Goal: Navigation & Orientation: Understand site structure

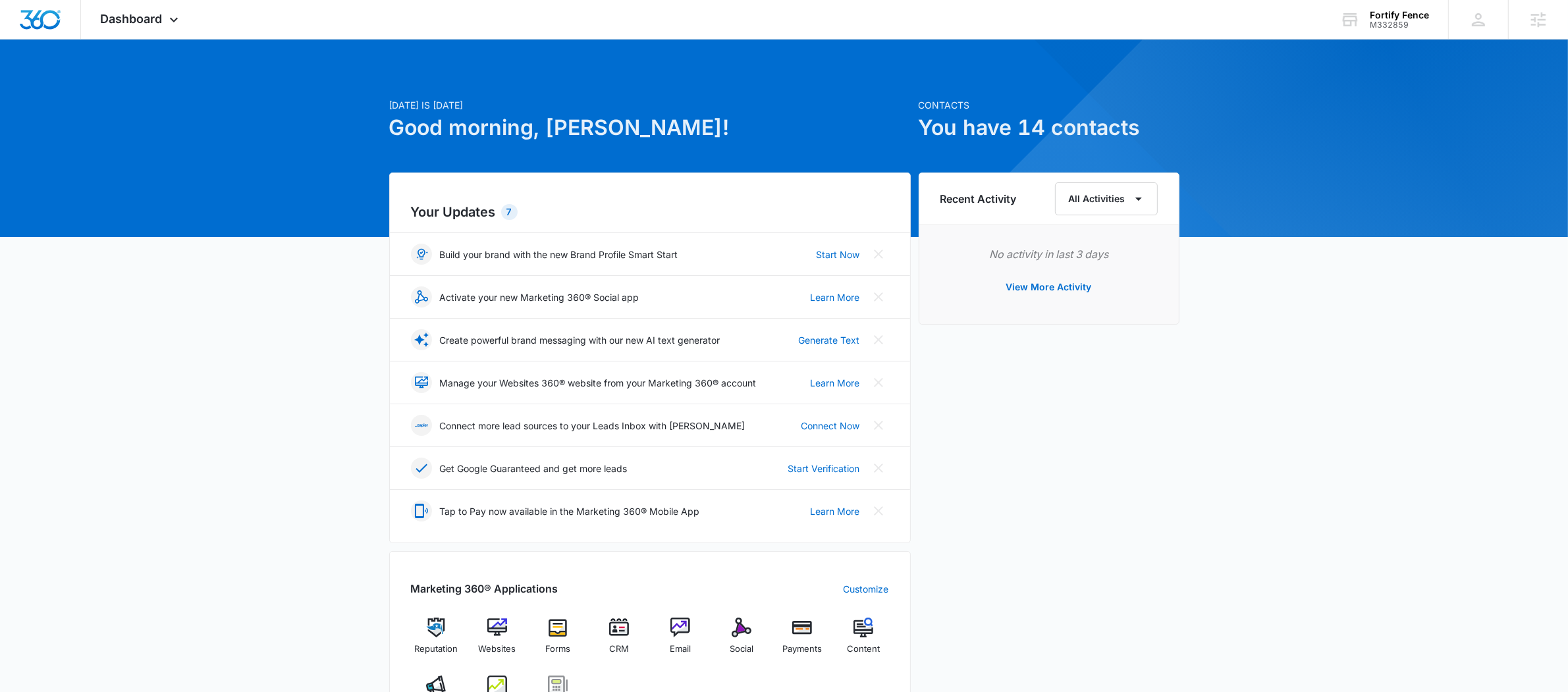
click at [501, 680] on img at bounding box center [497, 685] width 20 height 20
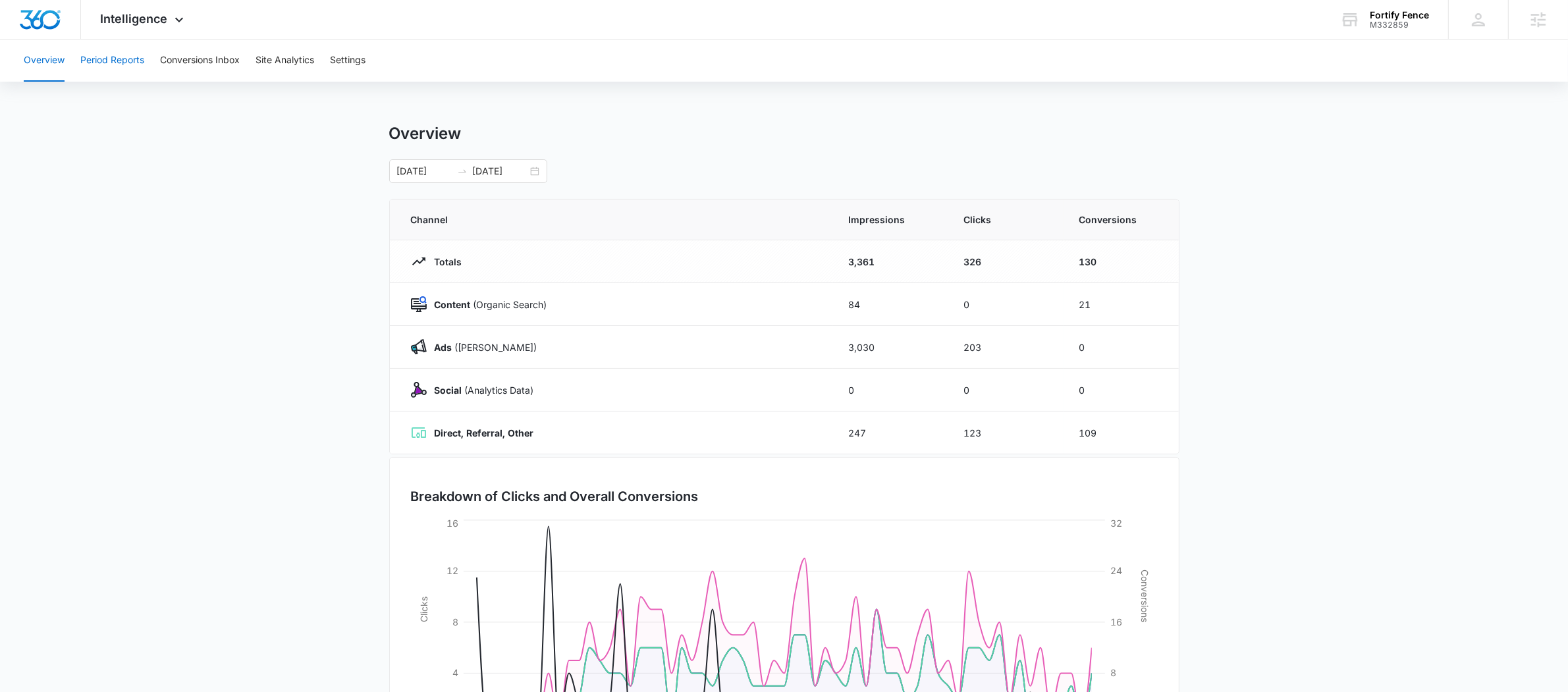
click at [130, 53] on button "Period Reports" at bounding box center [112, 60] width 64 height 42
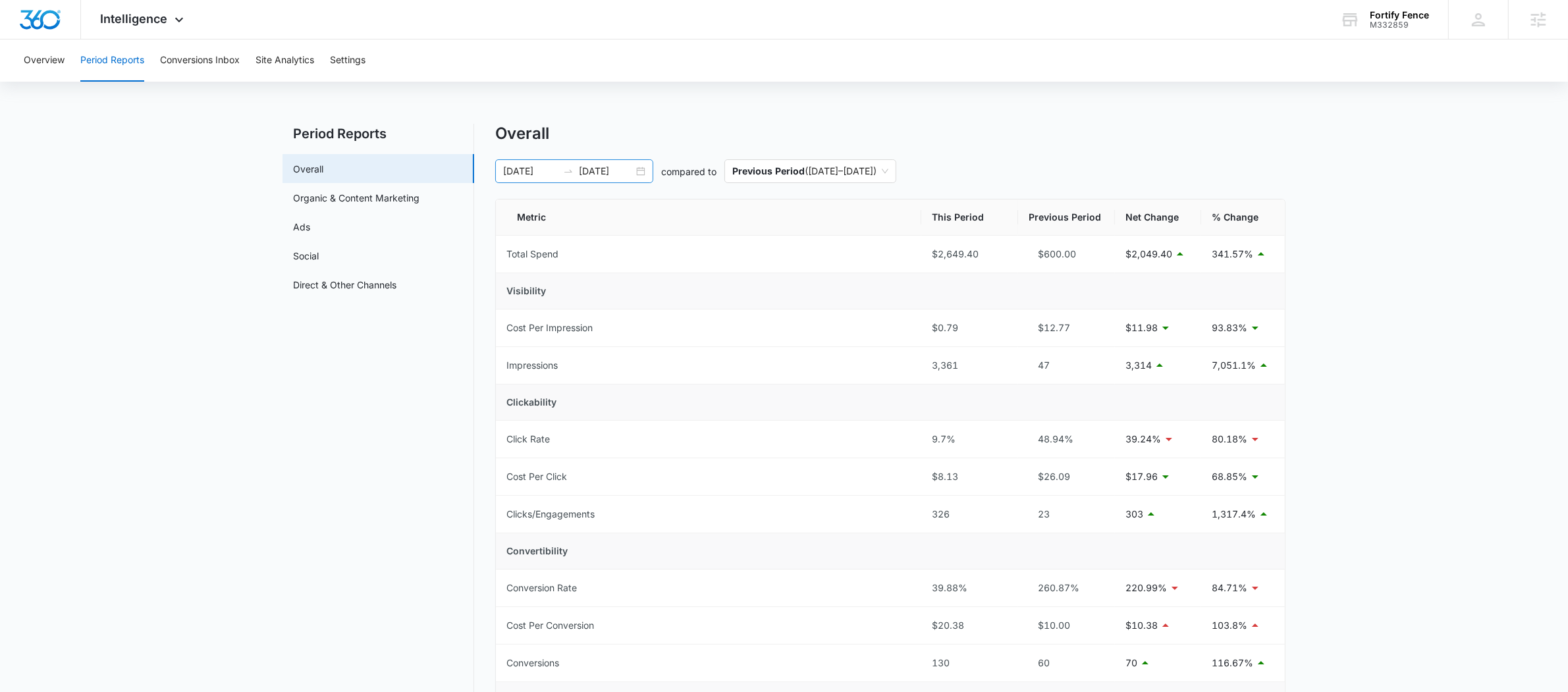
click at [585, 161] on div "[DATE] [DATE]" at bounding box center [574, 171] width 158 height 23
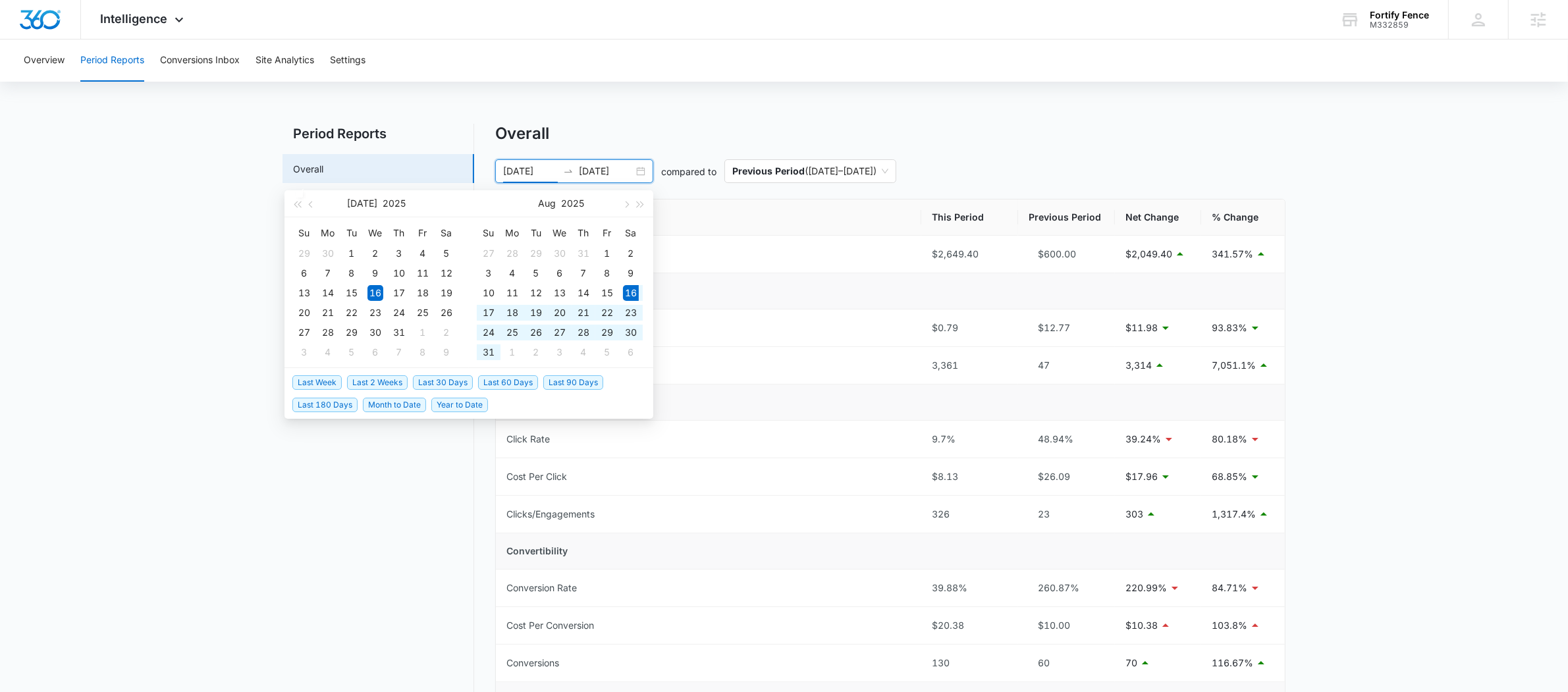
click at [437, 384] on span "Last 30 Days" at bounding box center [443, 383] width 60 height 15
type input "[DATE]"
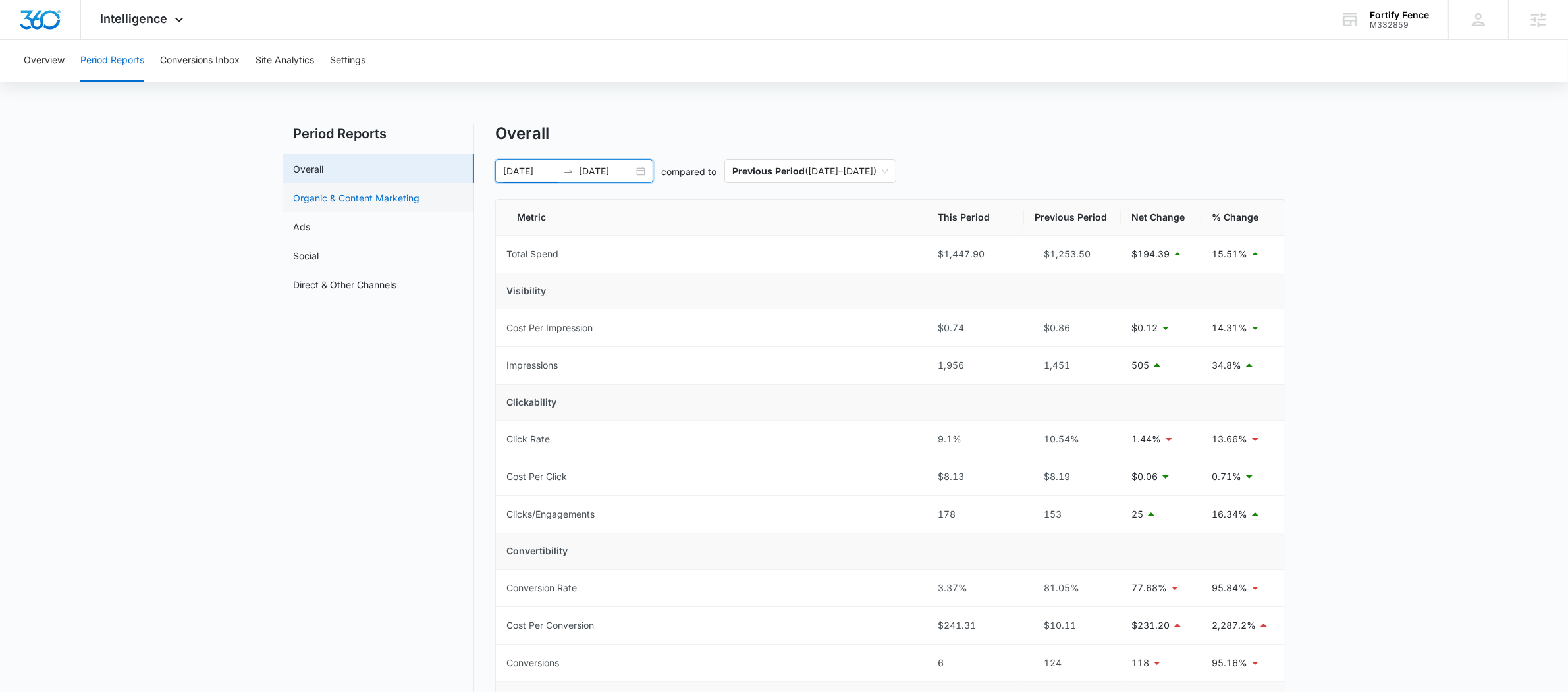
click at [342, 191] on link "Organic & Content Marketing" at bounding box center [356, 197] width 126 height 14
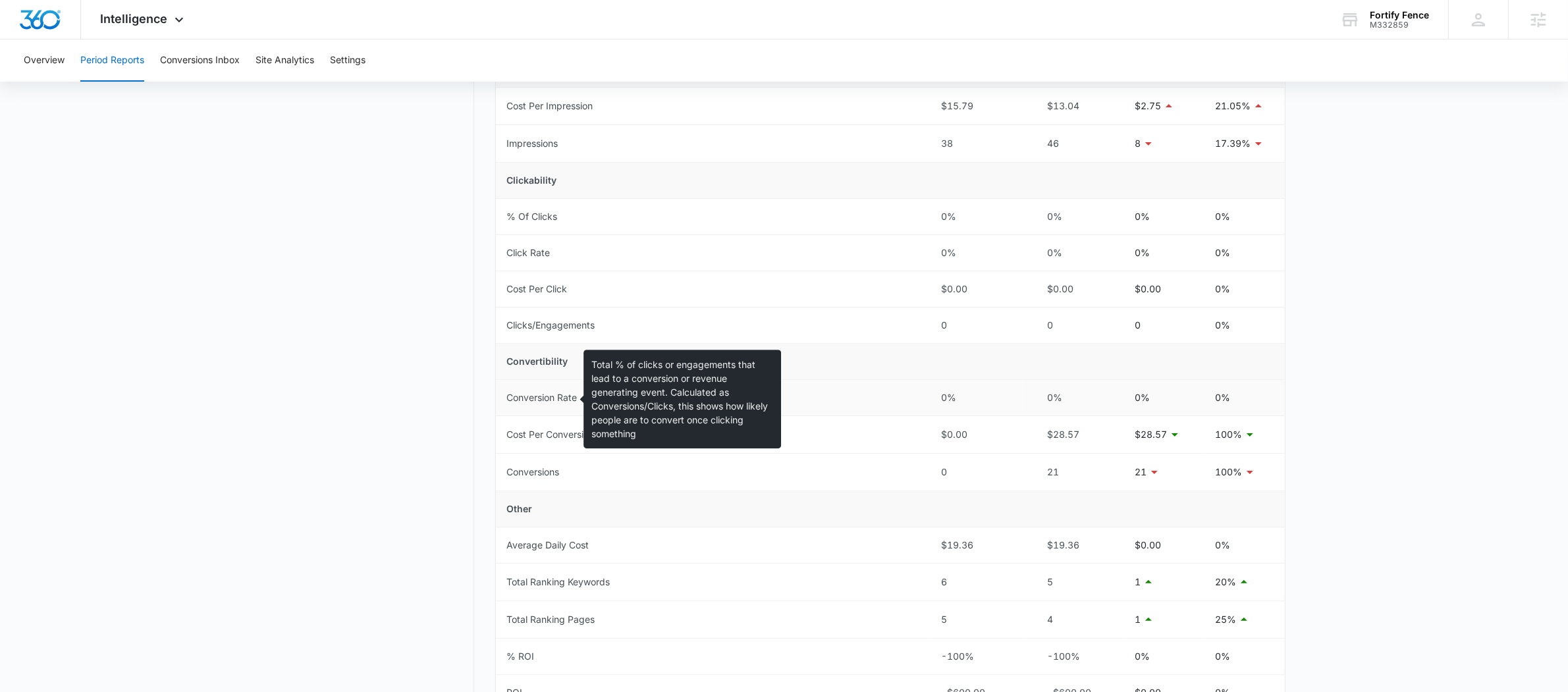
scroll to position [41, 0]
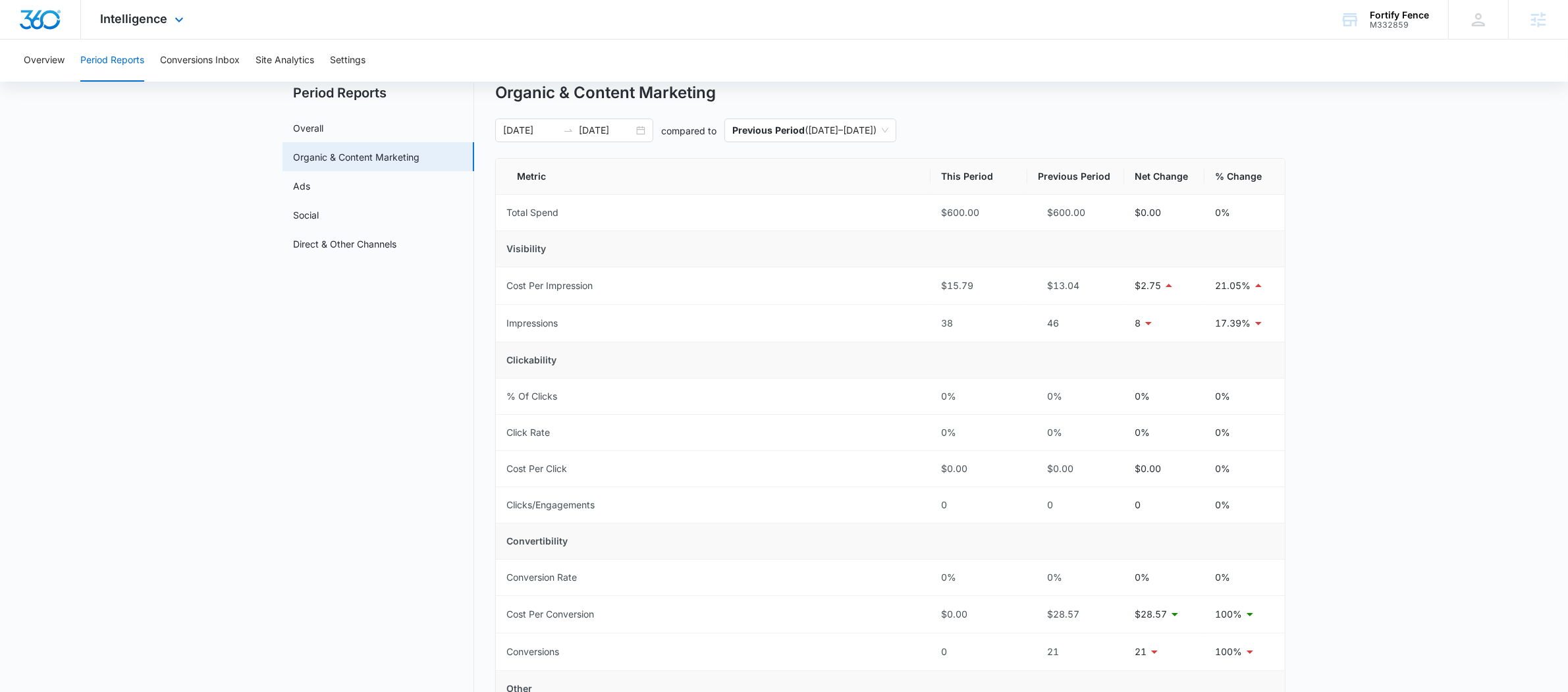
click at [154, 36] on div "Intelligence Apps Reputation Websites Forms CRM Email Social Payments POS Conte…" at bounding box center [144, 19] width 126 height 39
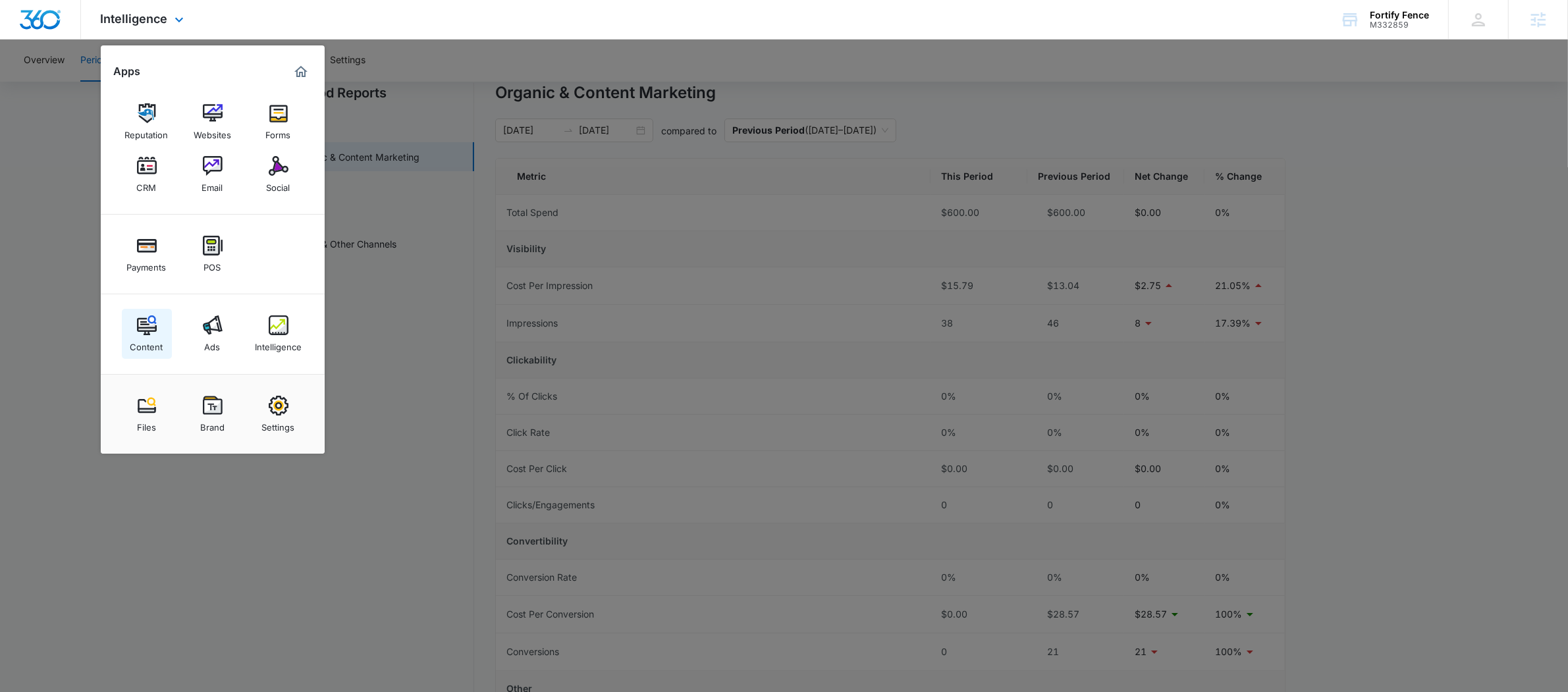
click at [155, 327] on img at bounding box center [147, 325] width 20 height 20
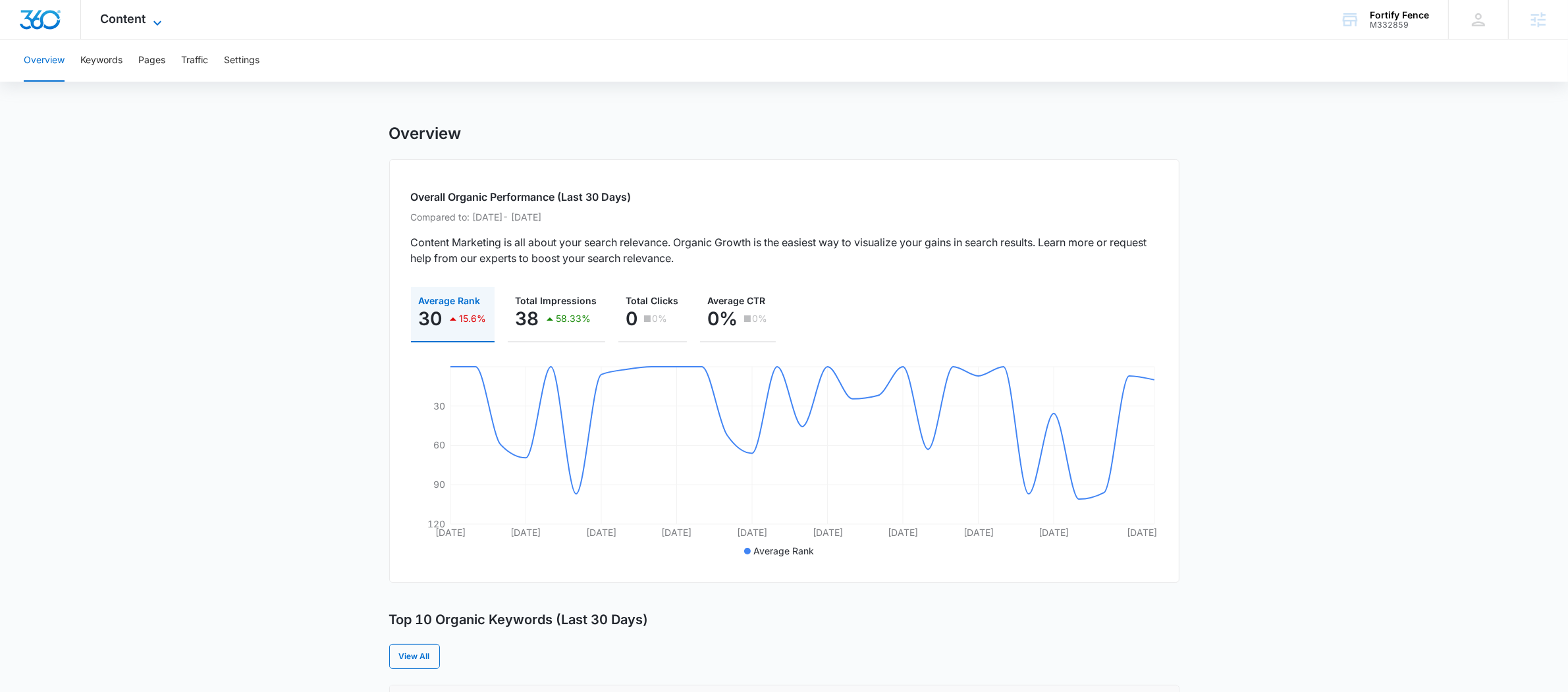
click at [140, 14] on span "Content" at bounding box center [123, 18] width 45 height 14
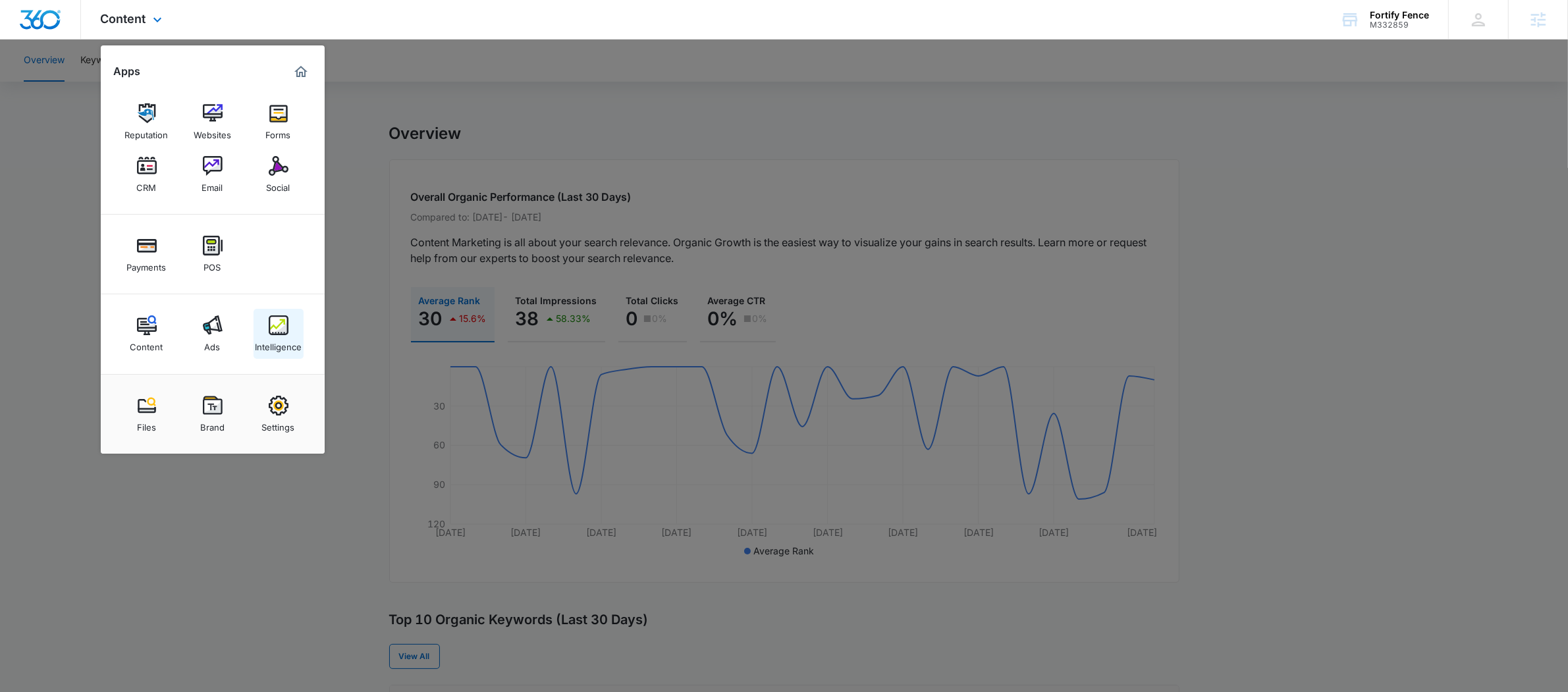
click at [268, 345] on div "Intelligence" at bounding box center [279, 343] width 47 height 17
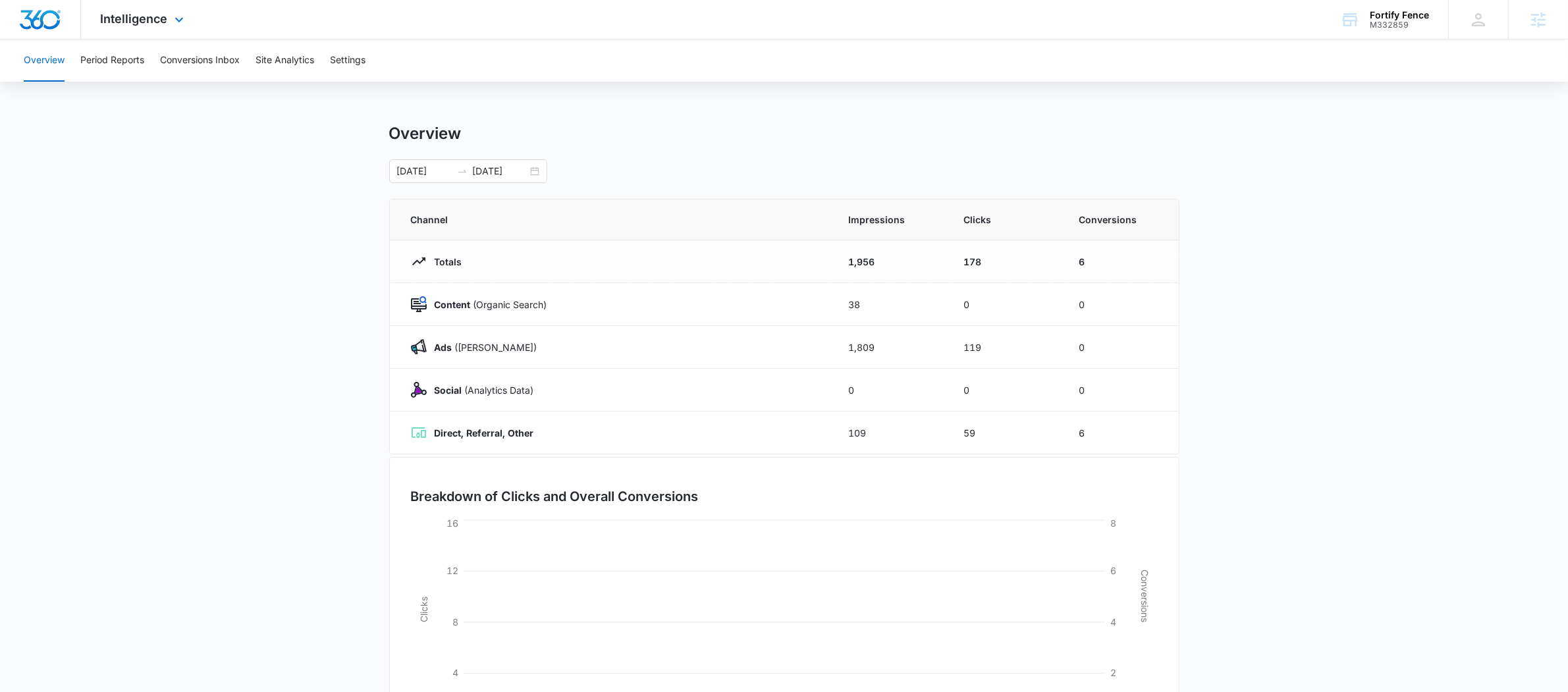
click at [290, 34] on div "Intelligence Apps Reputation Websites Forms CRM Email Social Payments POS Conte…" at bounding box center [784, 20] width 1568 height 40
click at [285, 71] on button "Site Analytics" at bounding box center [284, 60] width 59 height 42
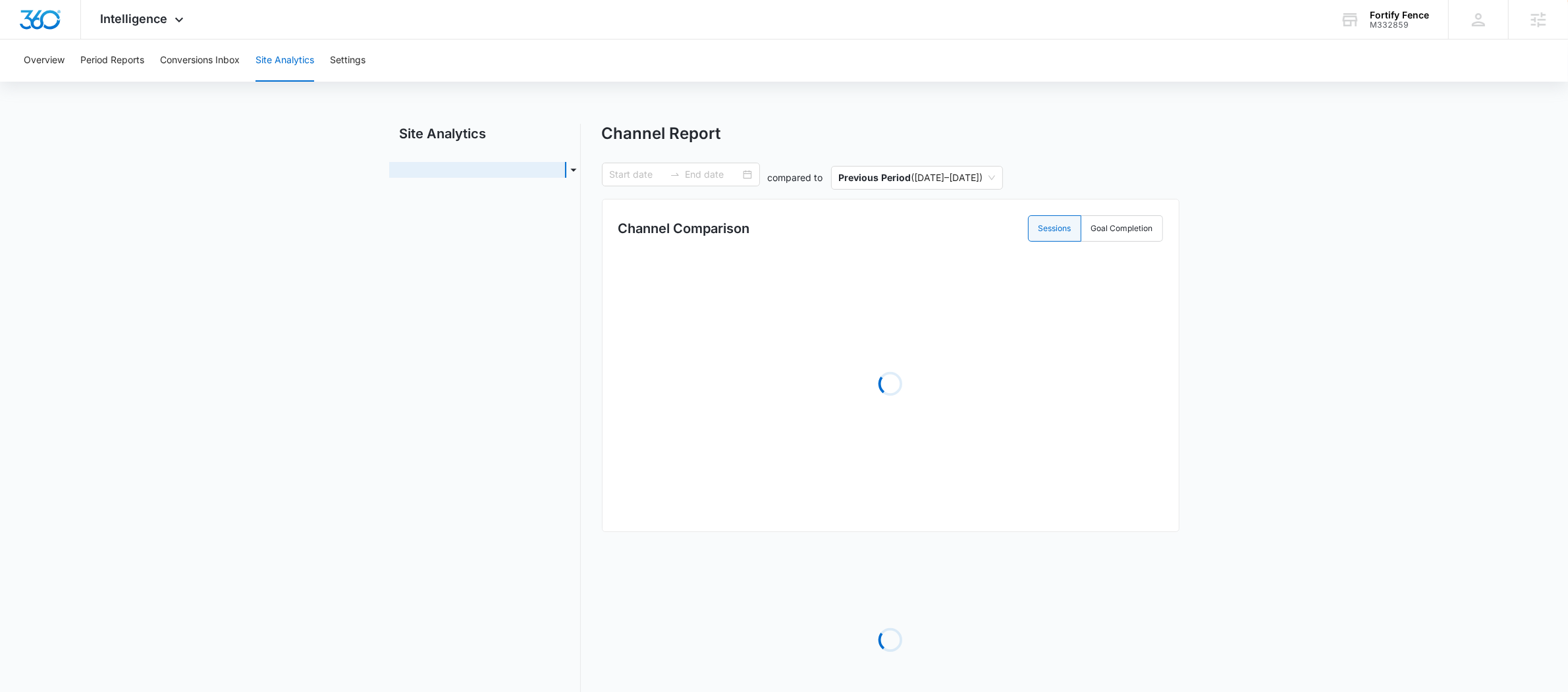
type input "[DATE]"
radio input "true"
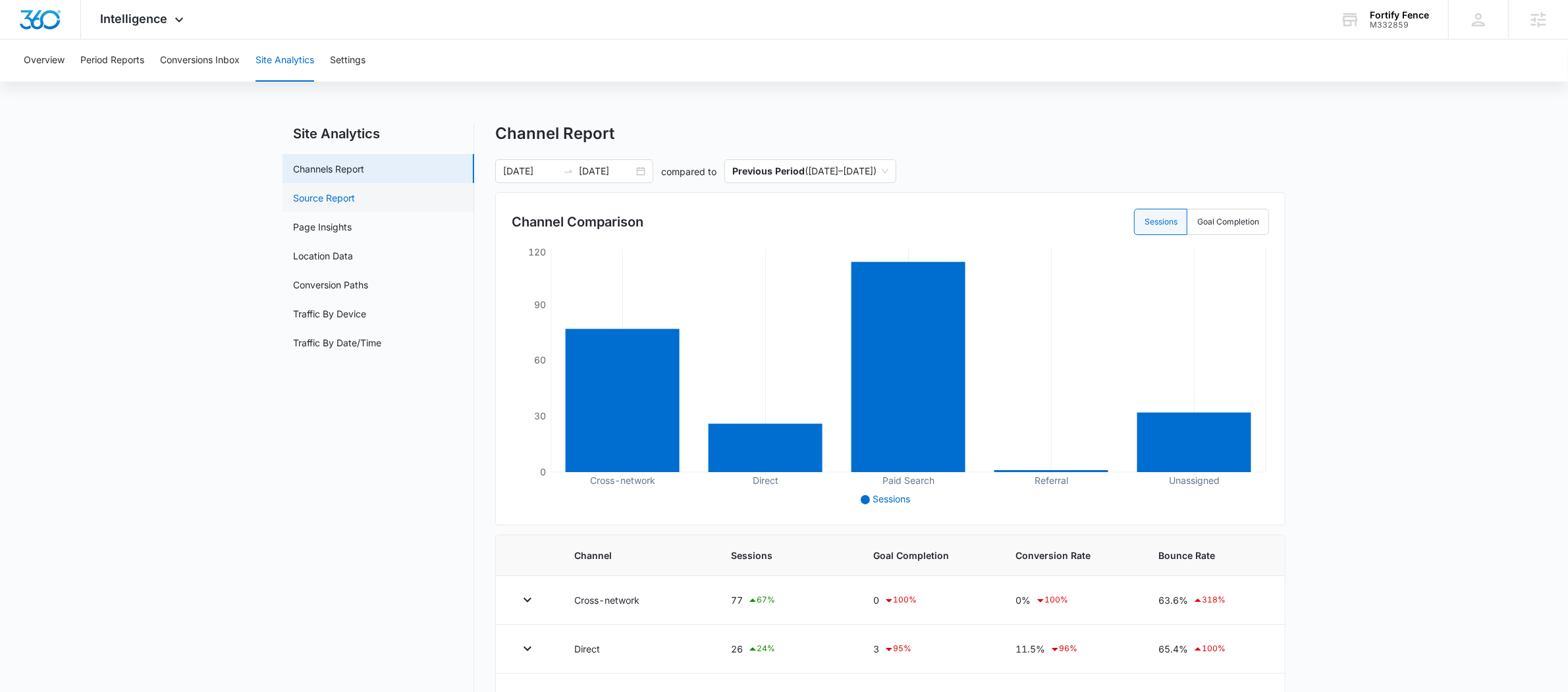
click at [348, 193] on link "Source Report" at bounding box center [324, 197] width 62 height 14
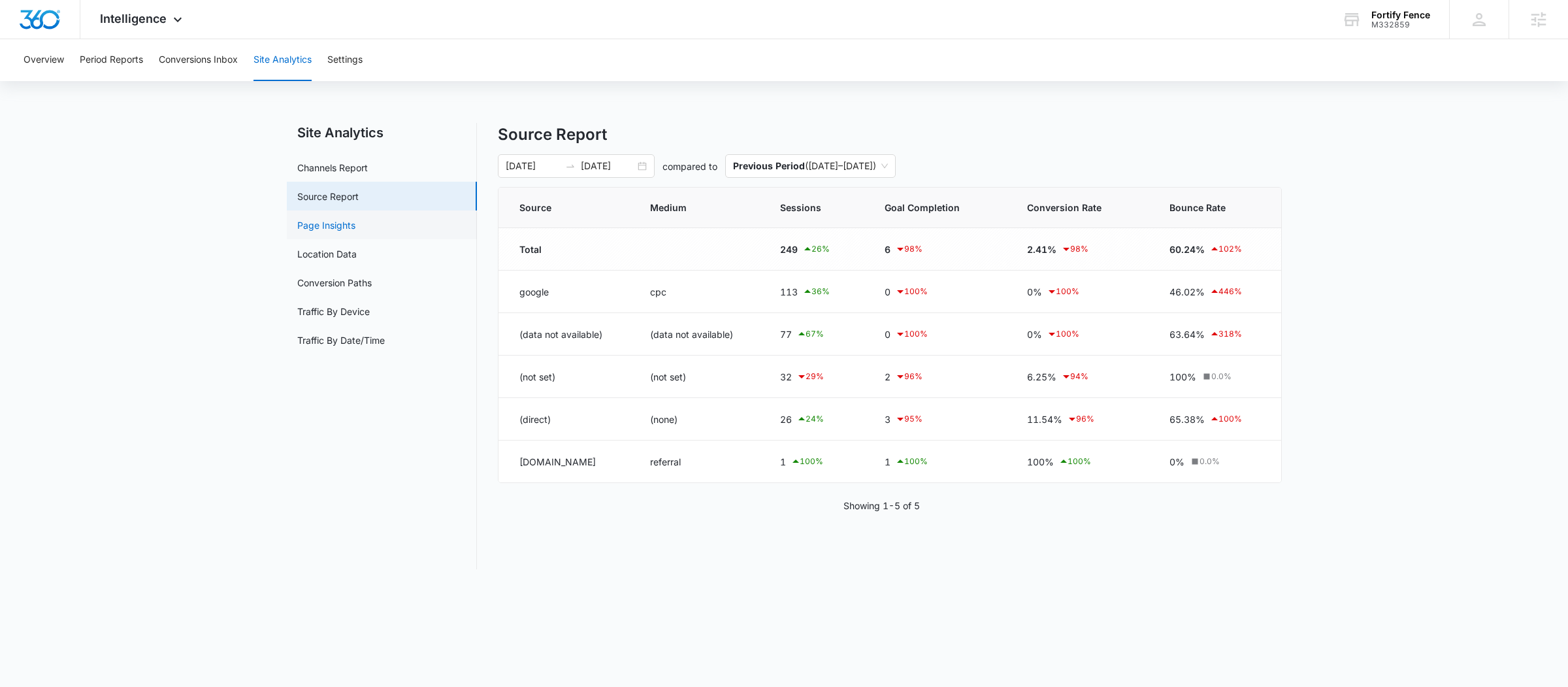
click at [328, 232] on link "Page Insights" at bounding box center [327, 225] width 58 height 14
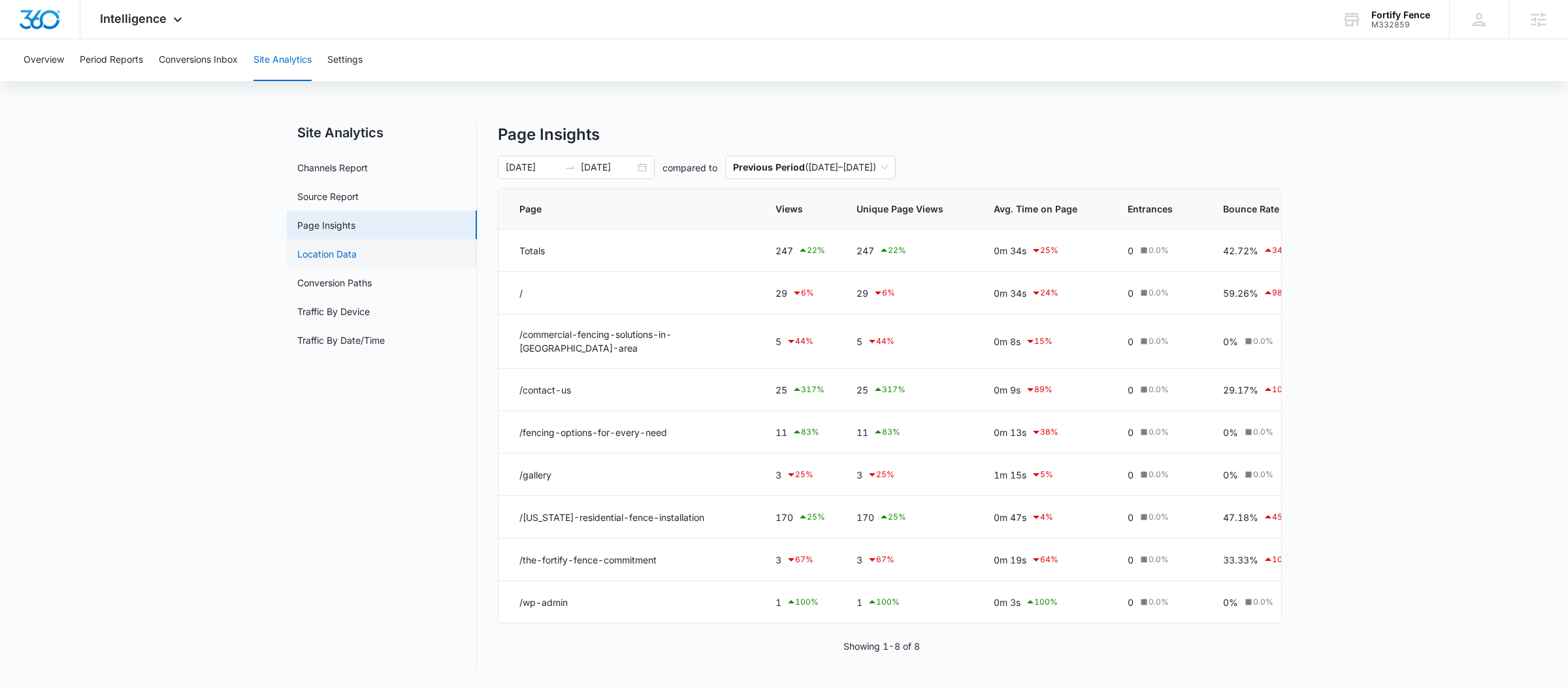
click at [329, 247] on link "Location Data" at bounding box center [327, 254] width 60 height 14
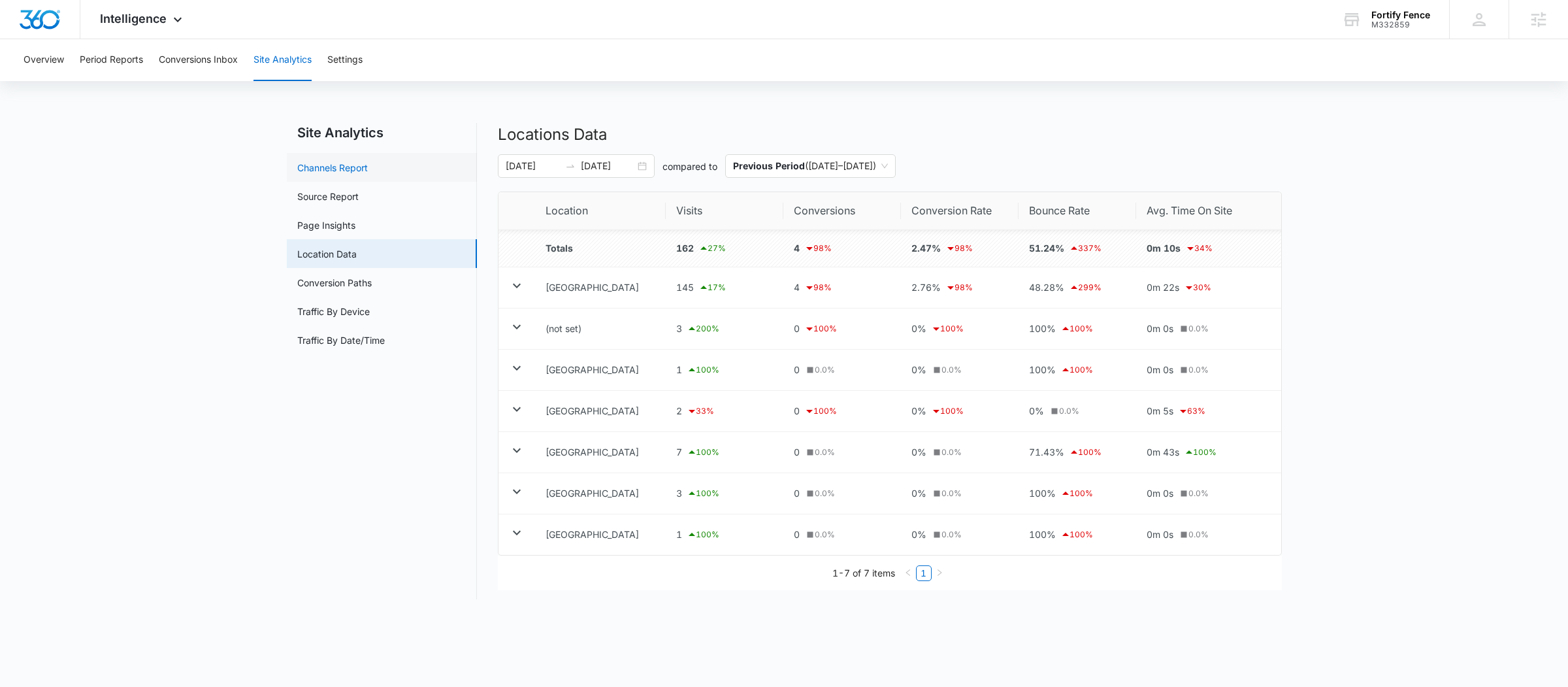
click at [348, 164] on link "Channels Report" at bounding box center [332, 167] width 71 height 14
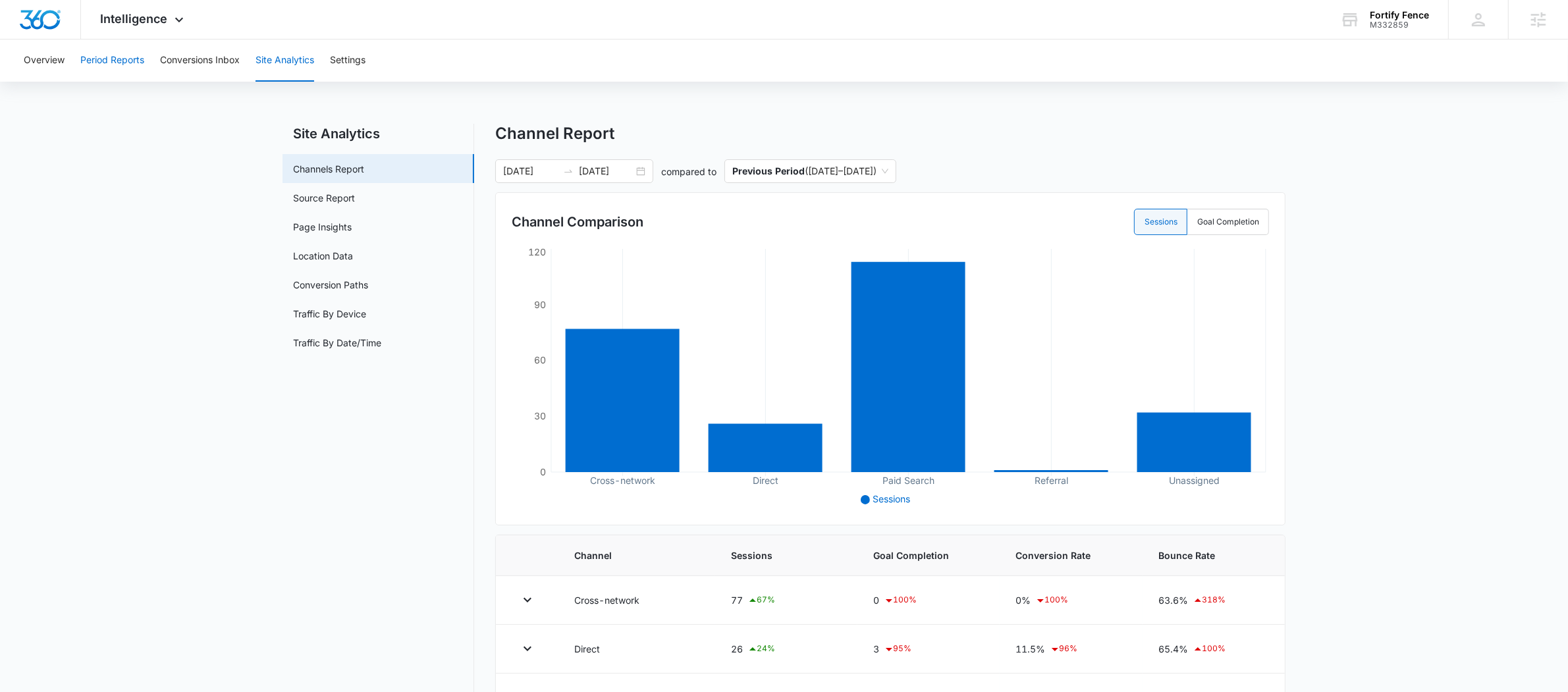
click at [117, 72] on button "Period Reports" at bounding box center [112, 60] width 64 height 42
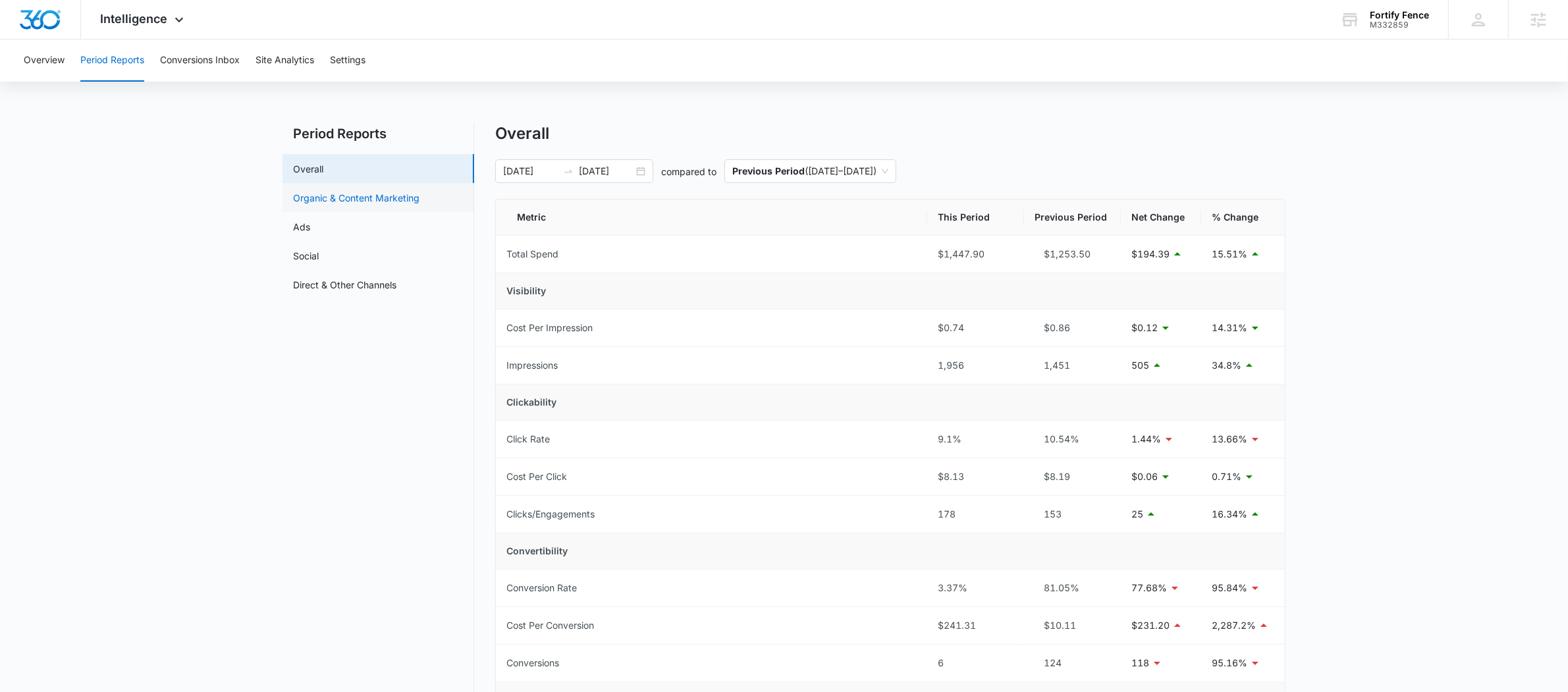
click at [389, 191] on link "Organic & Content Marketing" at bounding box center [356, 197] width 126 height 14
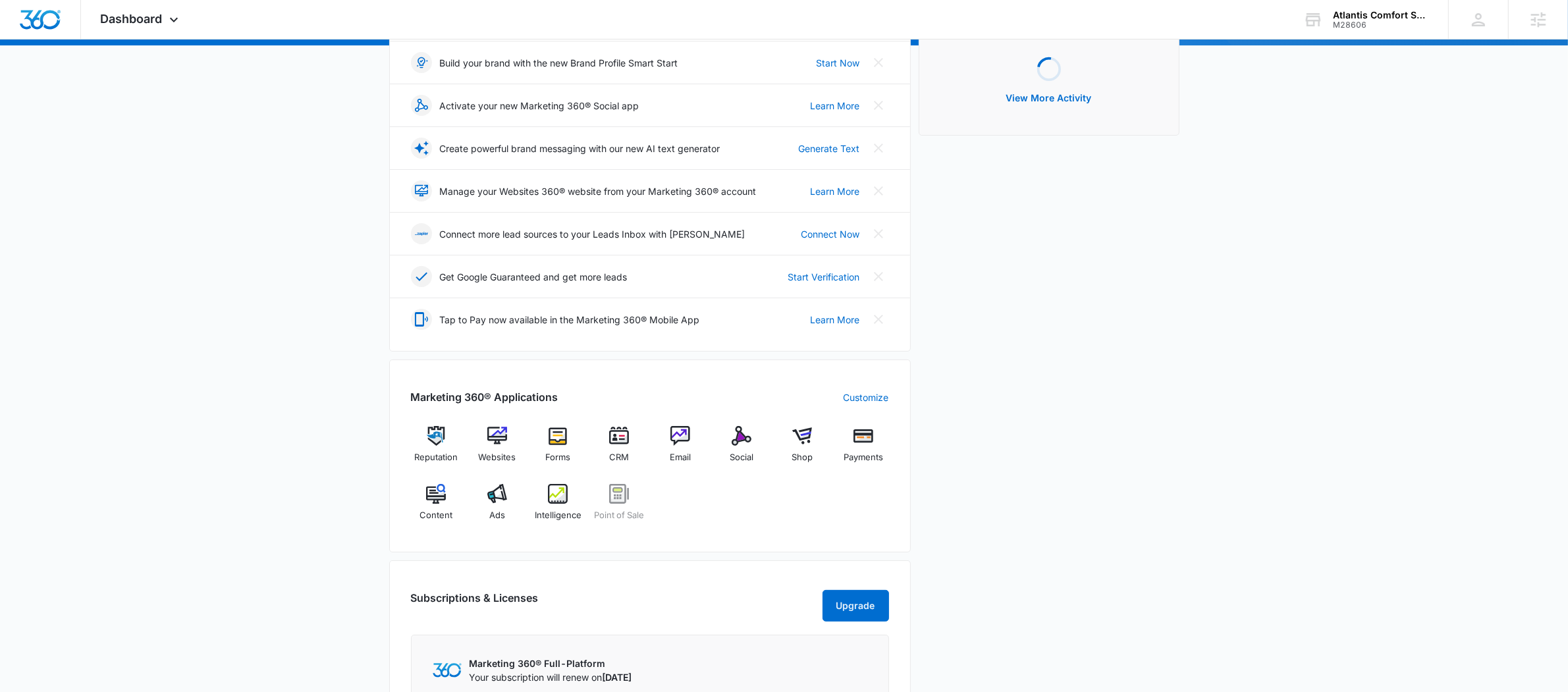
scroll to position [196, 0]
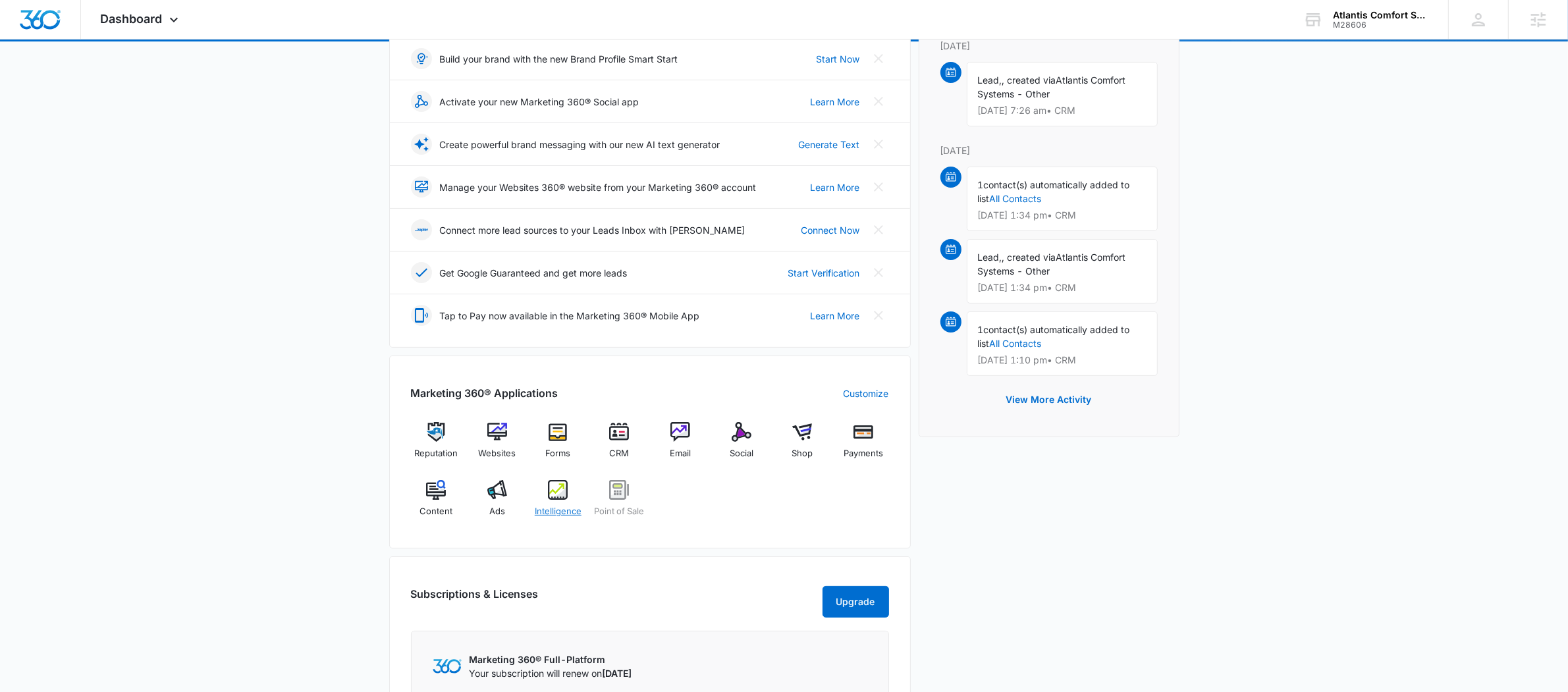
click at [552, 501] on div "Intelligence" at bounding box center [558, 504] width 51 height 48
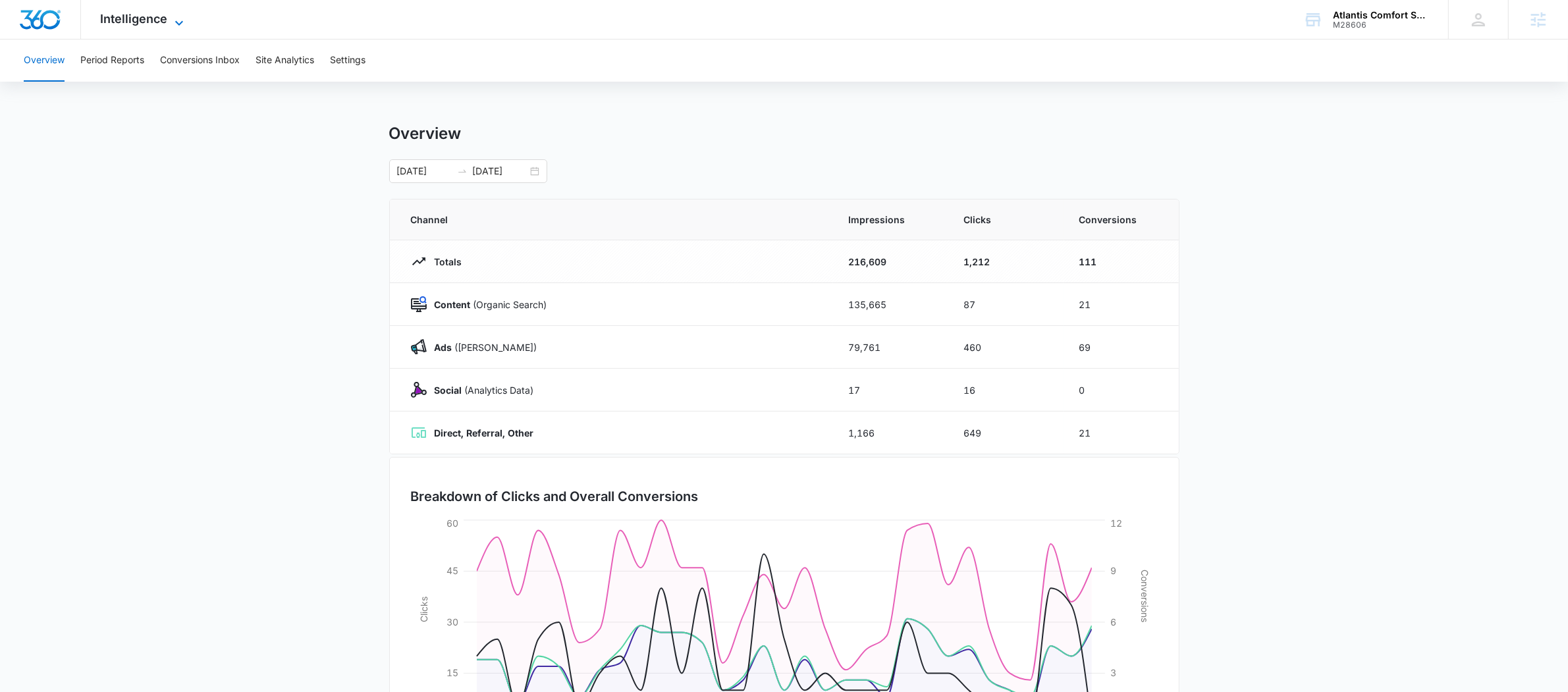
click at [166, 23] on span "Intelligence" at bounding box center [134, 18] width 67 height 14
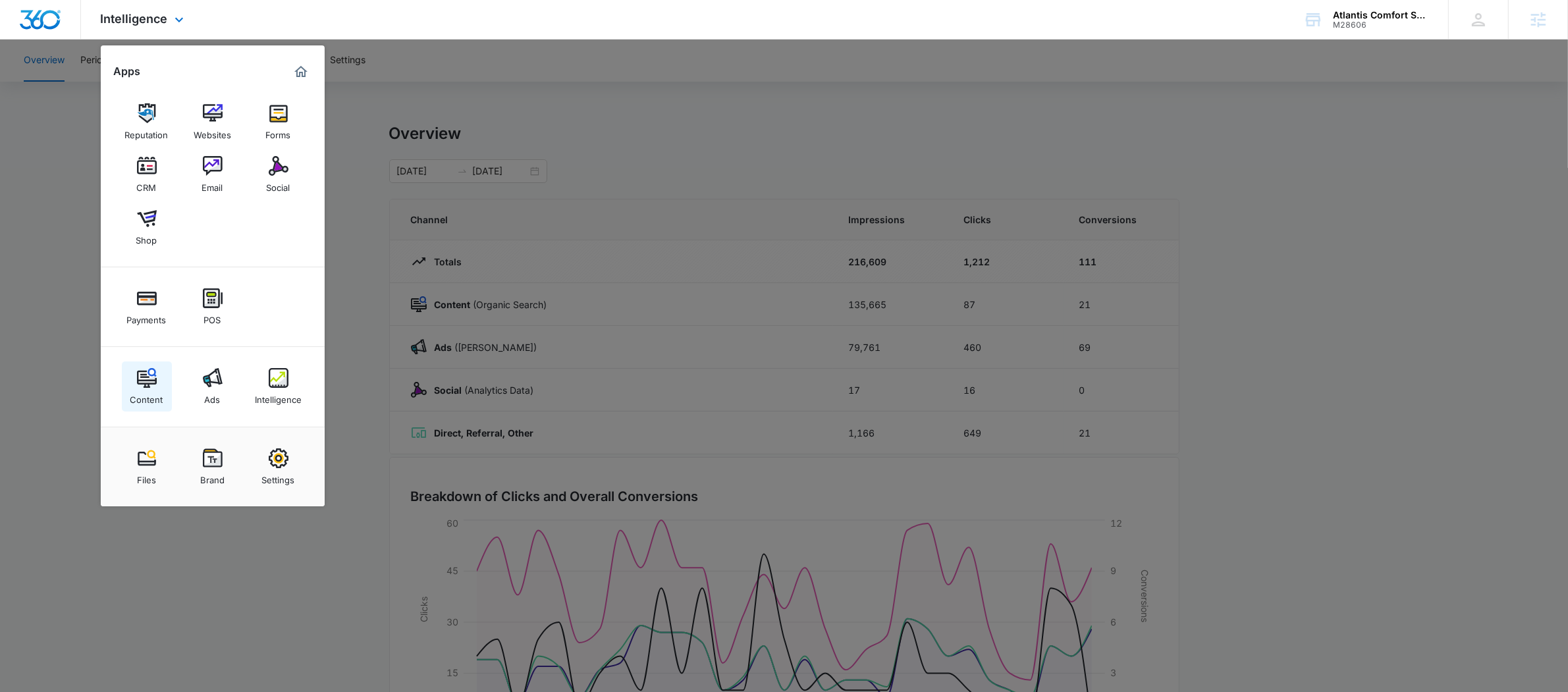
click at [141, 378] on img at bounding box center [147, 378] width 20 height 20
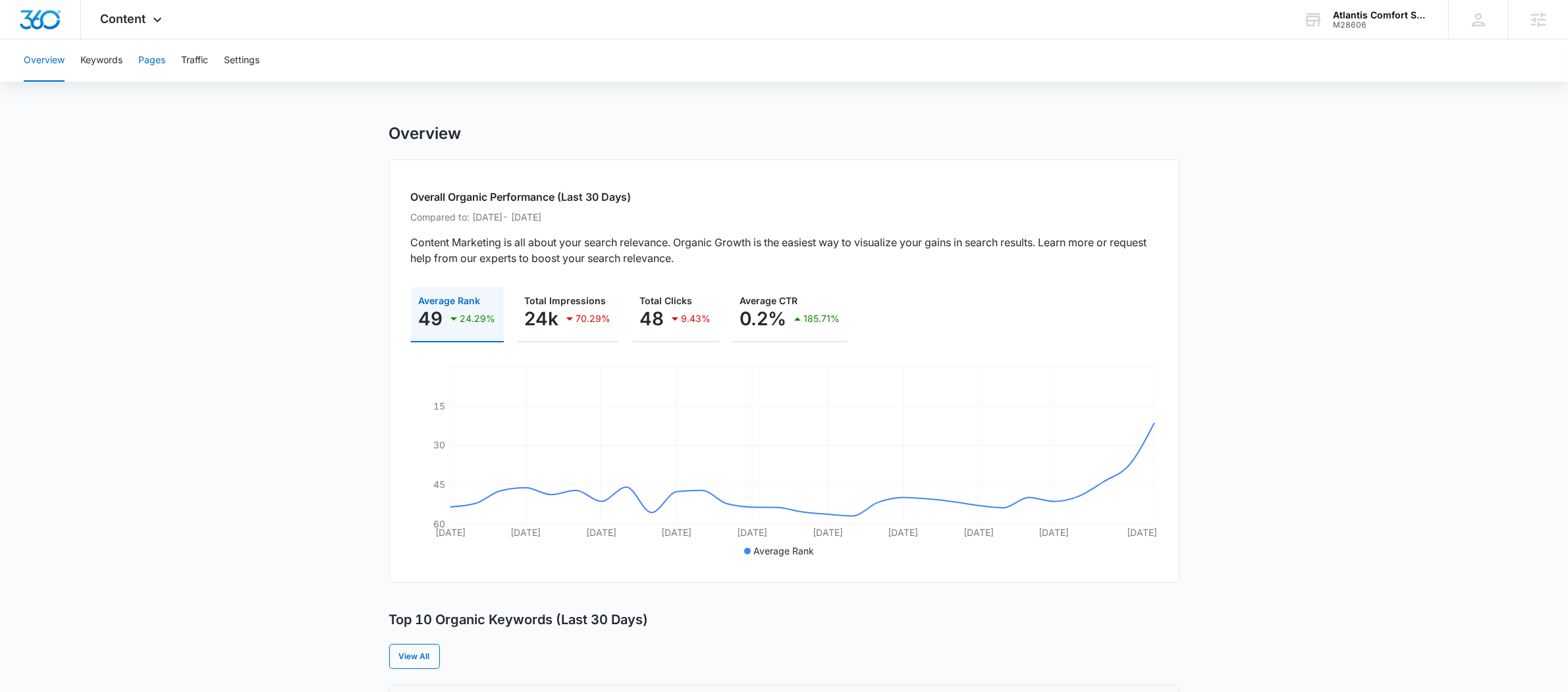
click at [163, 52] on button "Pages" at bounding box center [152, 60] width 27 height 42
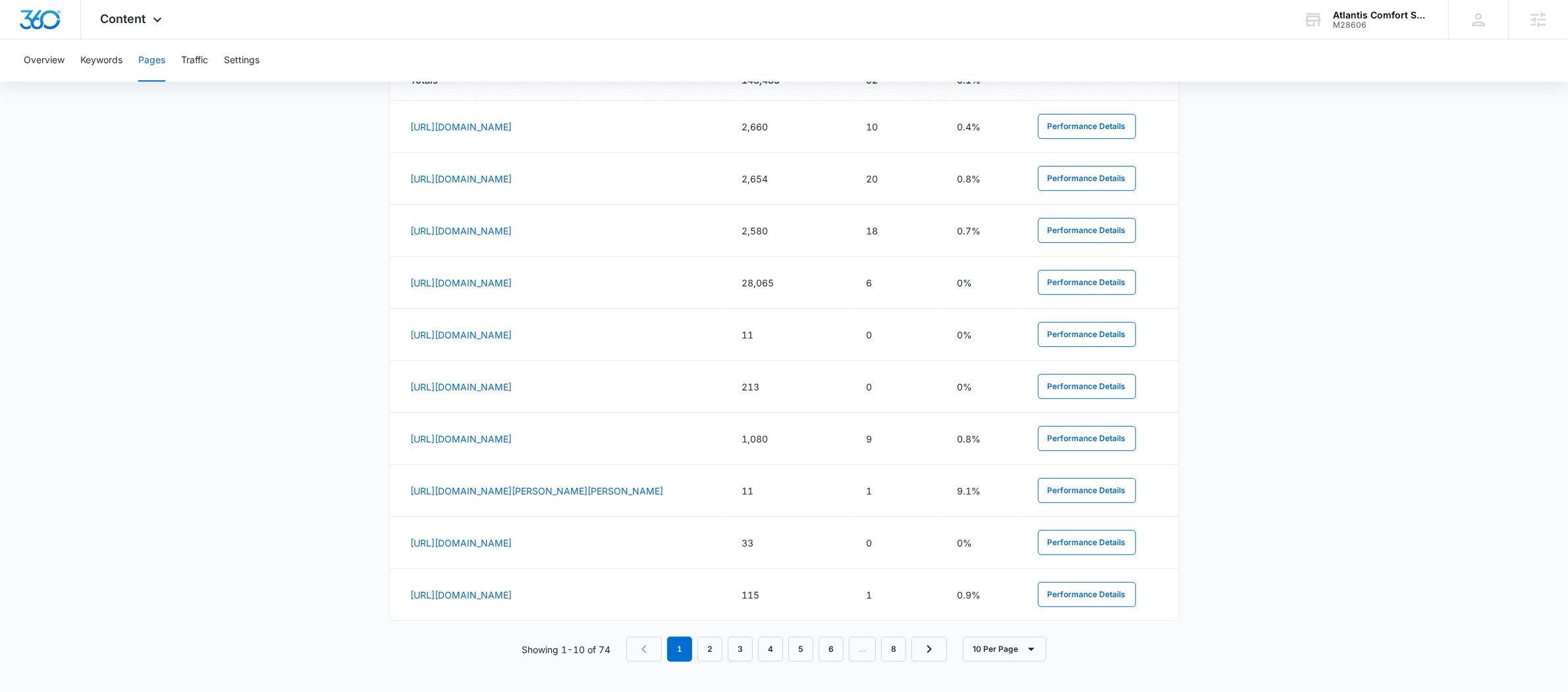
scroll to position [622, 0]
click at [716, 653] on link "2" at bounding box center [710, 648] width 25 height 25
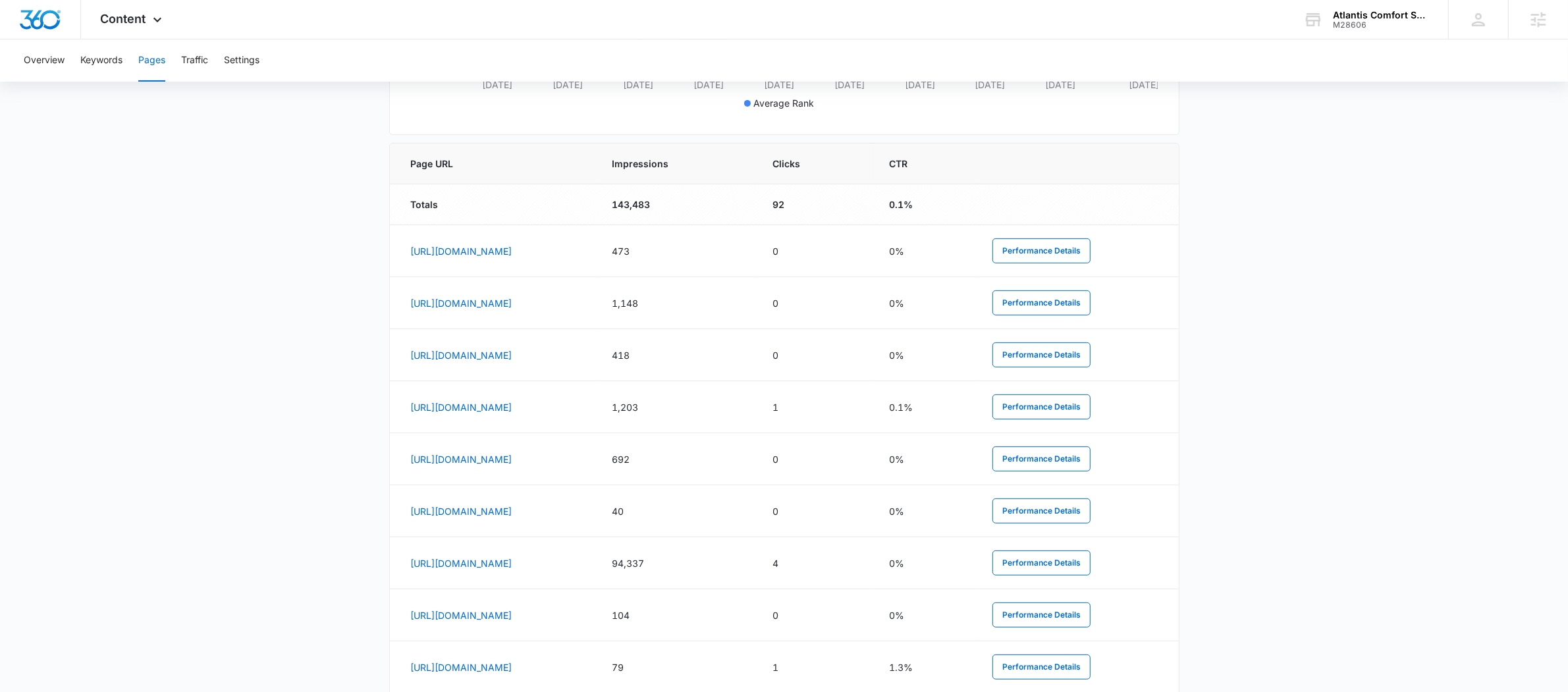
scroll to position [630, 0]
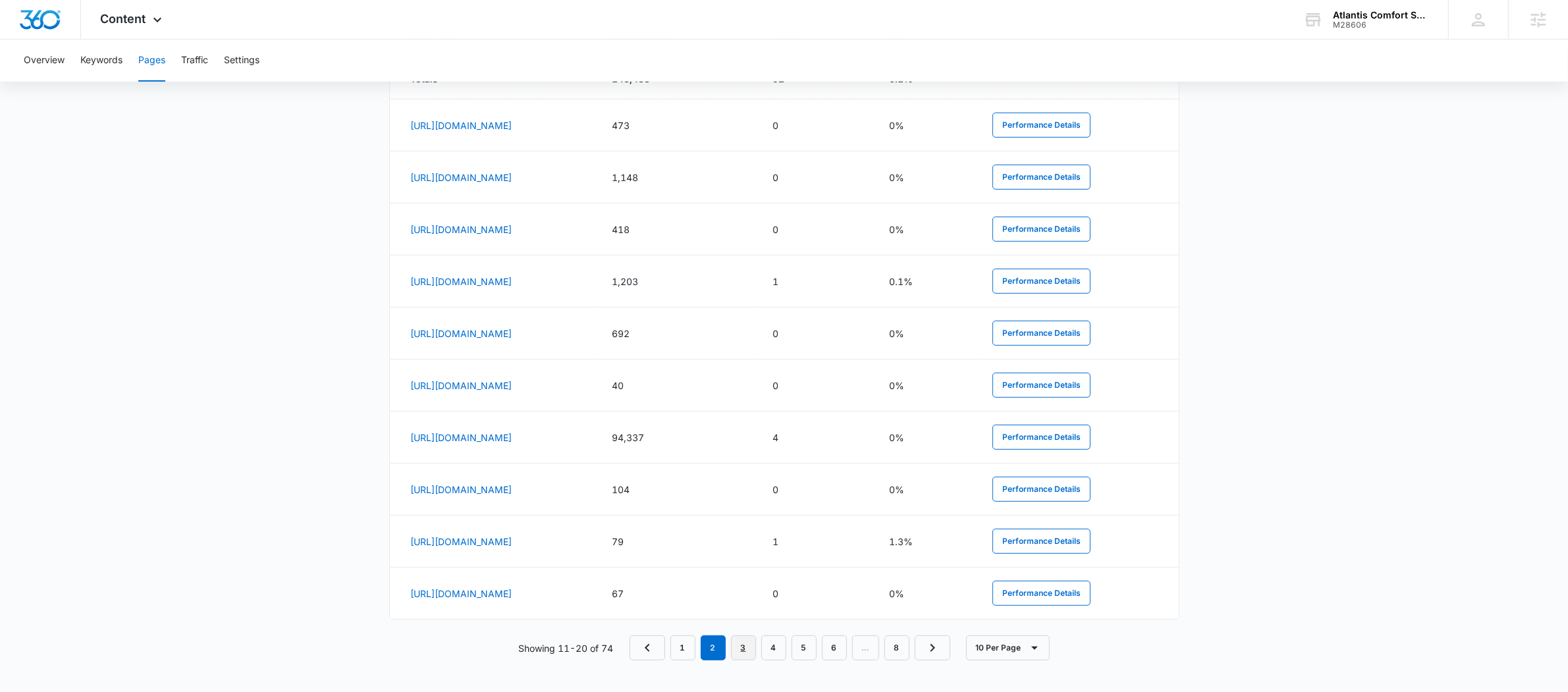
click at [746, 649] on link "3" at bounding box center [743, 648] width 25 height 25
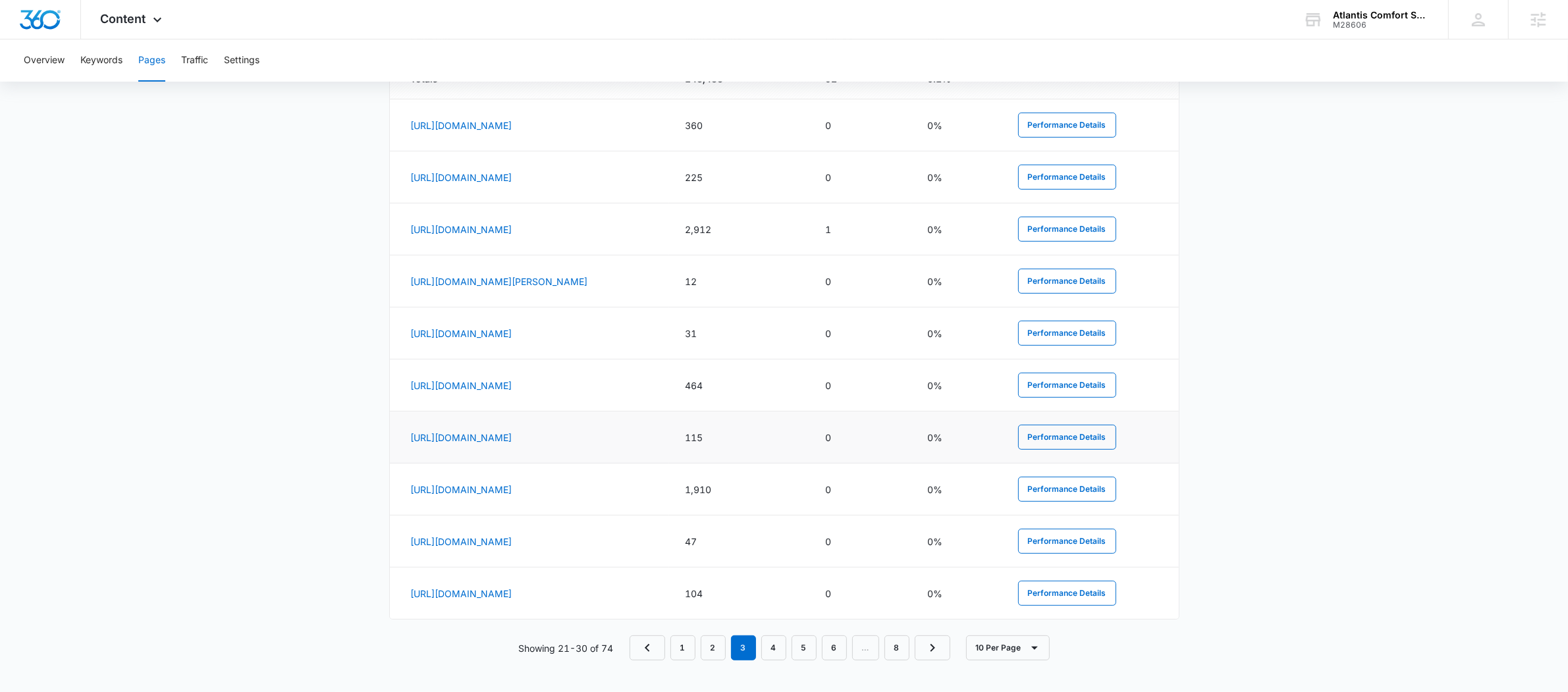
scroll to position [624, 0]
click at [779, 644] on link "4" at bounding box center [773, 648] width 25 height 25
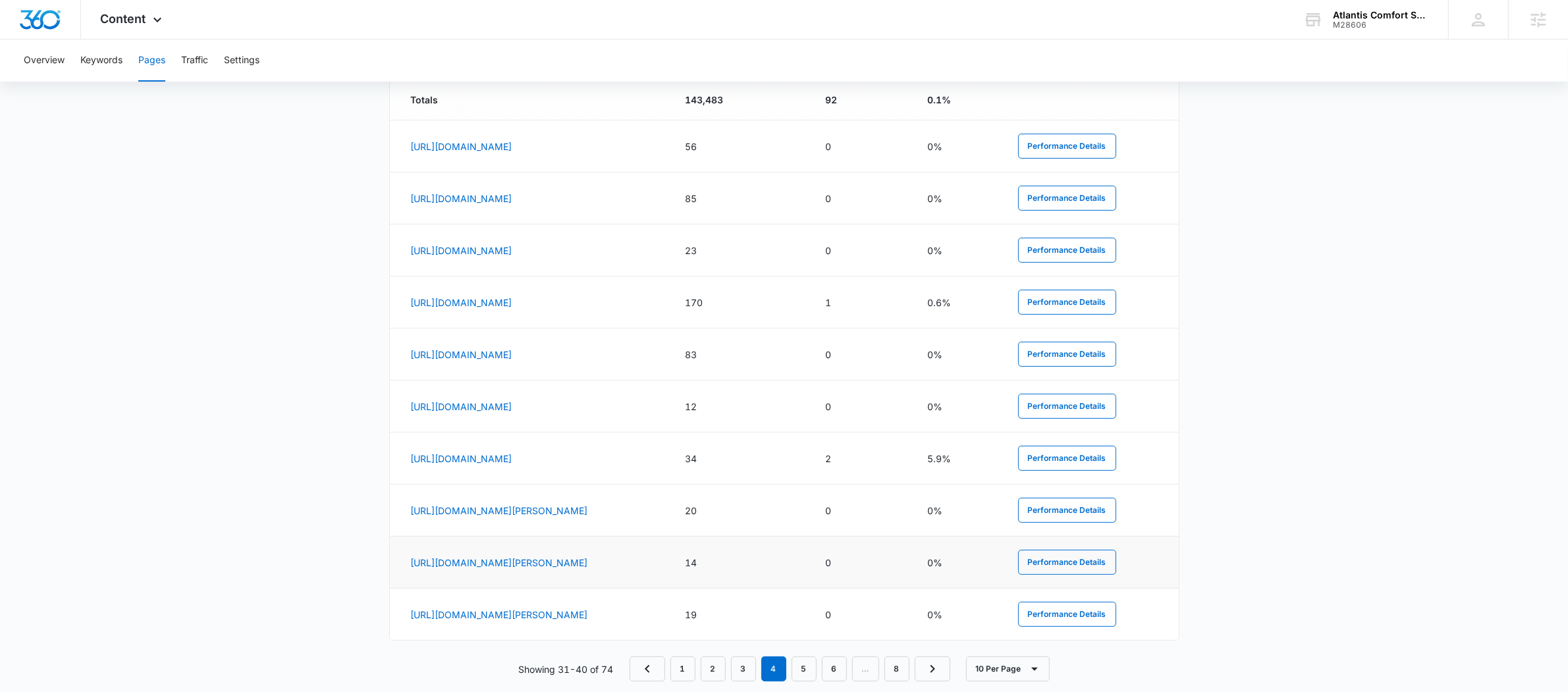
scroll to position [599, 0]
click at [809, 669] on link "5" at bounding box center [804, 669] width 25 height 25
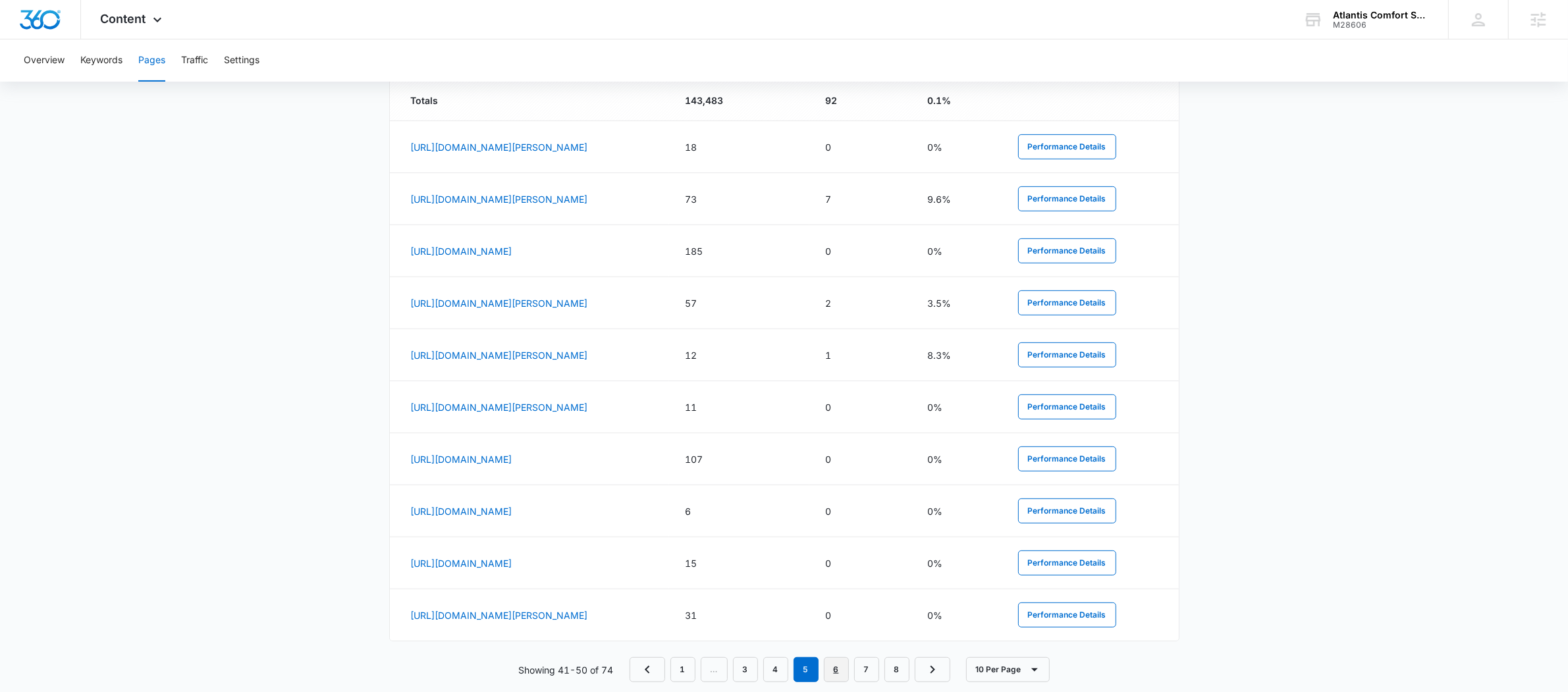
click at [838, 671] on link "6" at bounding box center [836, 669] width 25 height 25
click at [865, 669] on link "7" at bounding box center [866, 669] width 25 height 25
